Goal: Information Seeking & Learning: Learn about a topic

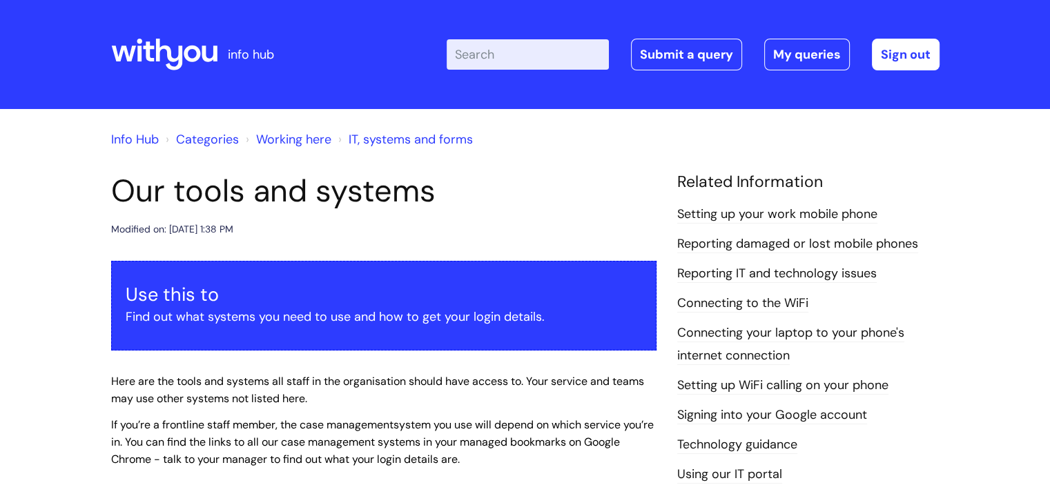
click at [529, 55] on input "Enter your search term here..." at bounding box center [528, 54] width 162 height 30
type input "wellbeing"
click button "Search" at bounding box center [0, 0] width 0 height 0
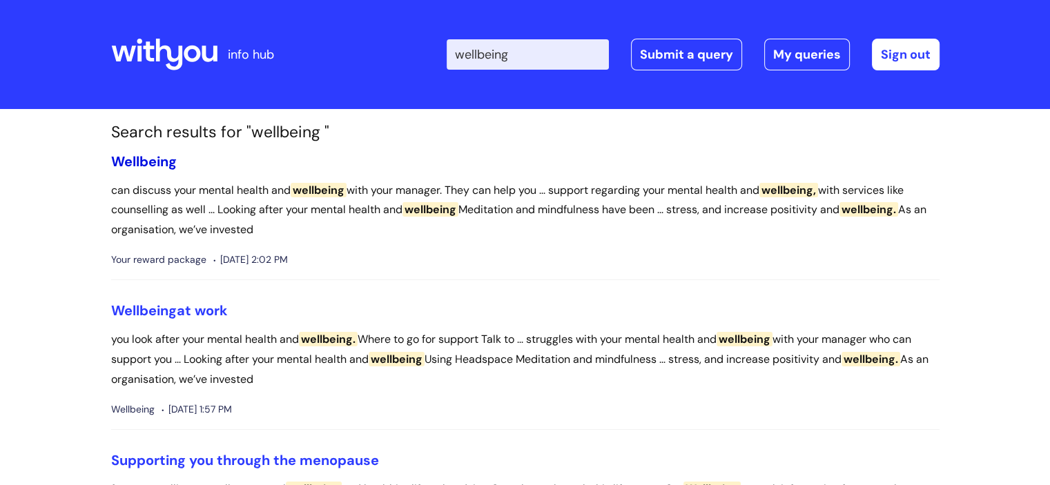
click at [154, 161] on span "Wellbeing" at bounding box center [144, 162] width 66 height 18
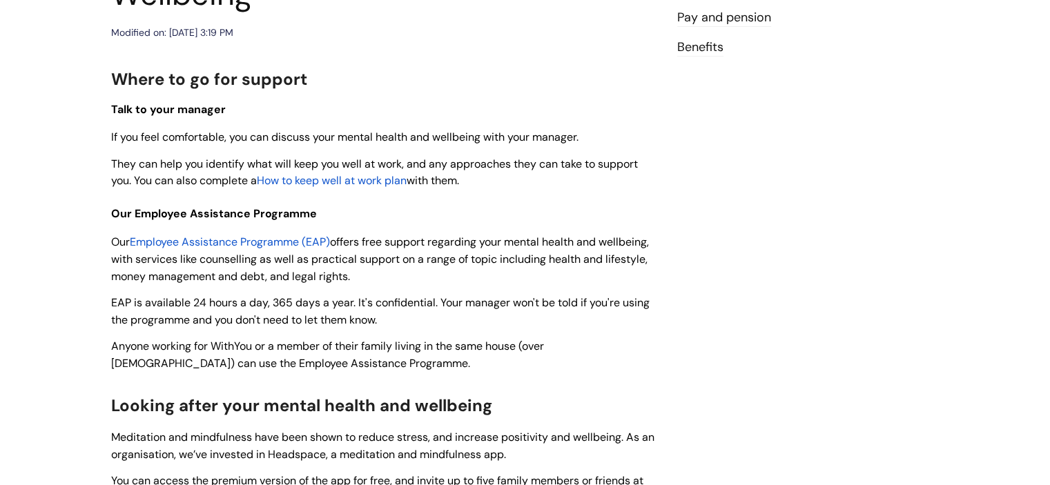
scroll to position [276, 0]
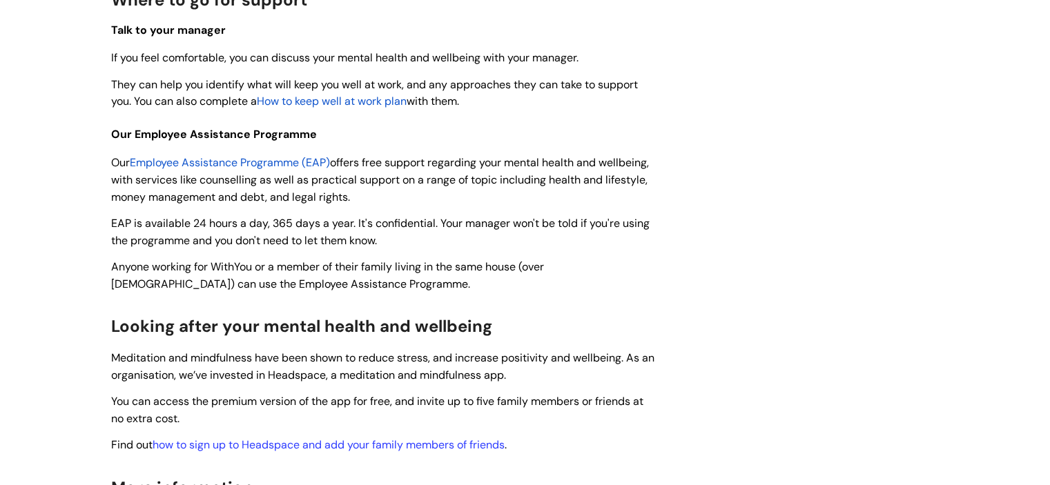
click at [218, 162] on span "Employee Assistance Programme (EAP)" at bounding box center [230, 162] width 200 height 15
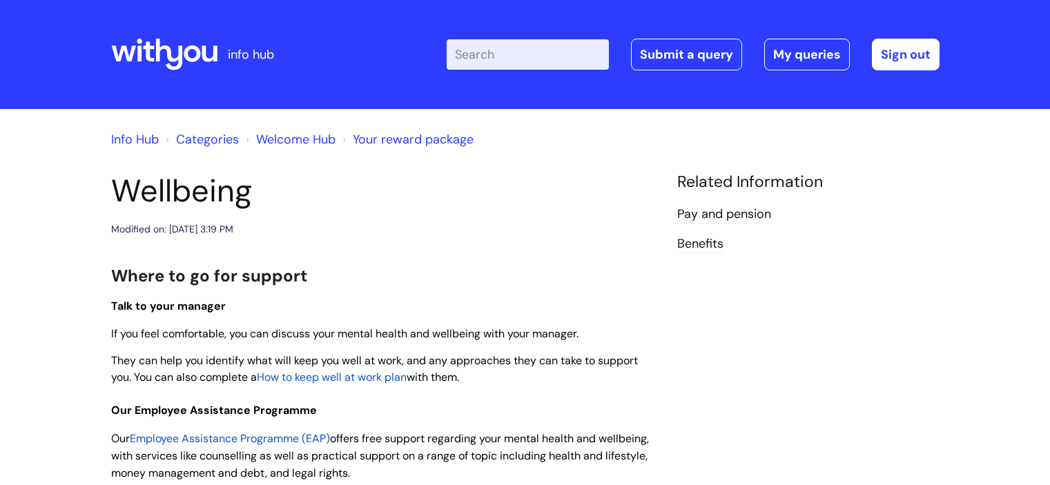
scroll to position [276, 0]
